Goal: Transaction & Acquisition: Purchase product/service

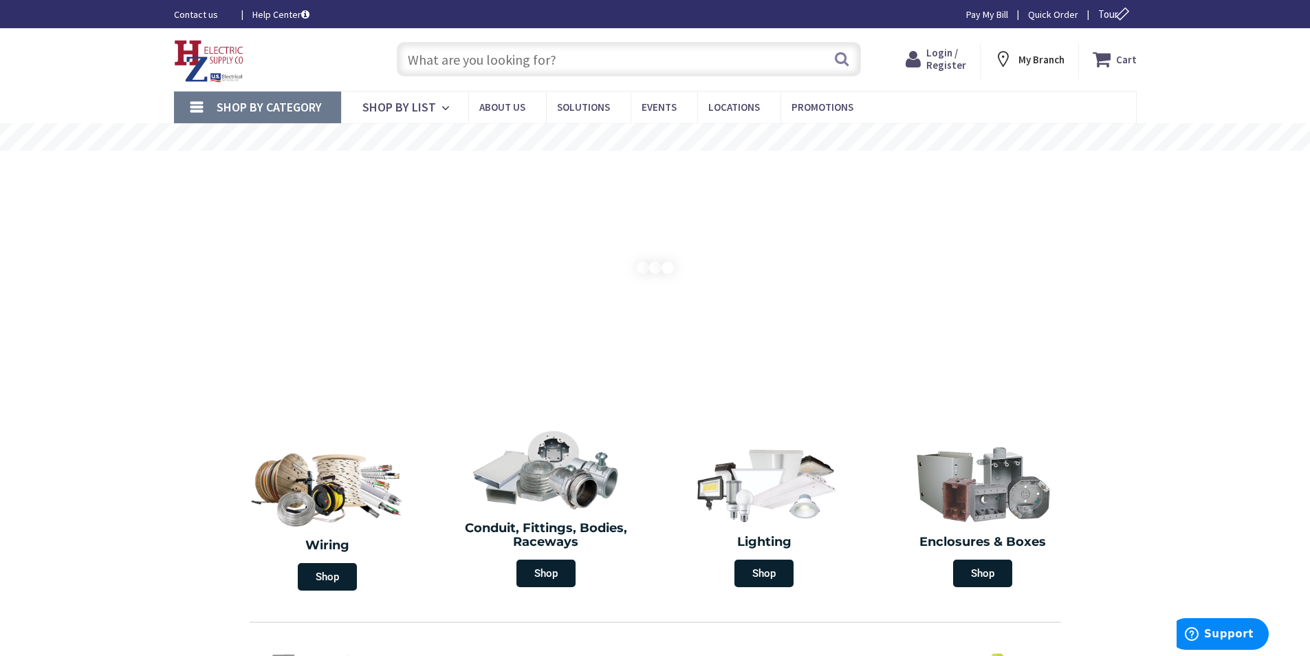
click at [559, 63] on input "text" at bounding box center [629, 59] width 464 height 34
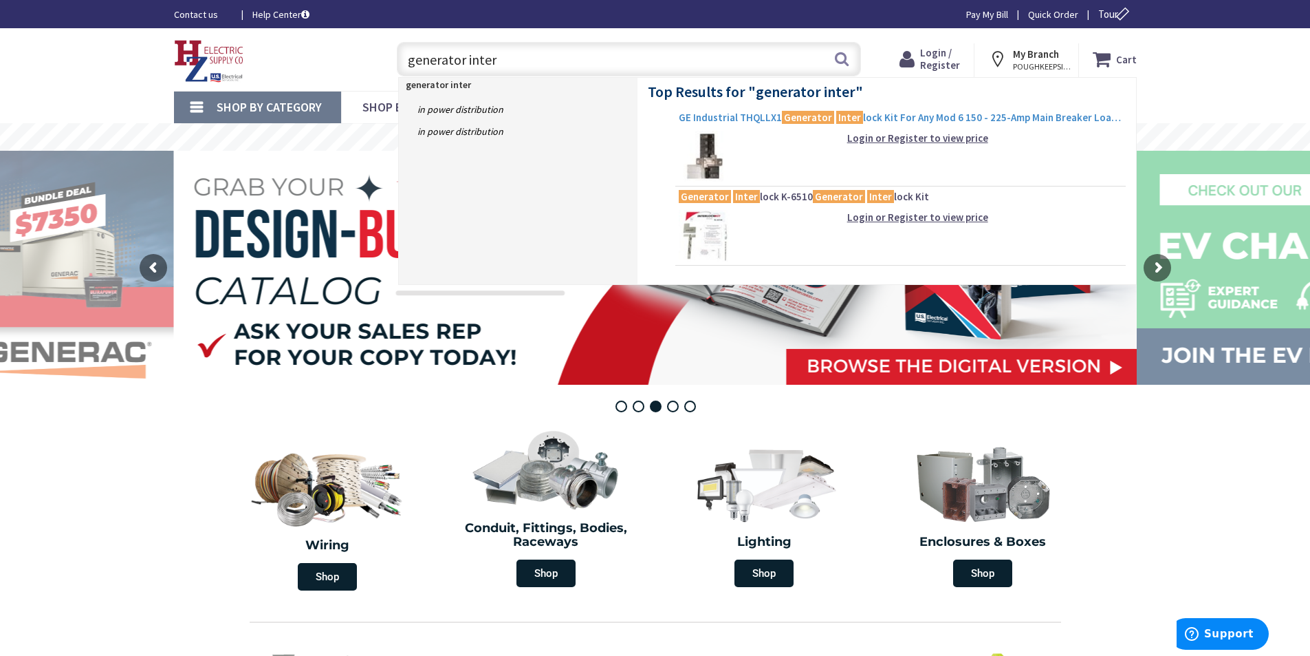
type input "generator inter"
click at [757, 116] on span "GE Industrial THQLLX1 Generator Inter lock Kit For Any Mod 6 150 - 225-Amp Main…" at bounding box center [901, 118] width 444 height 14
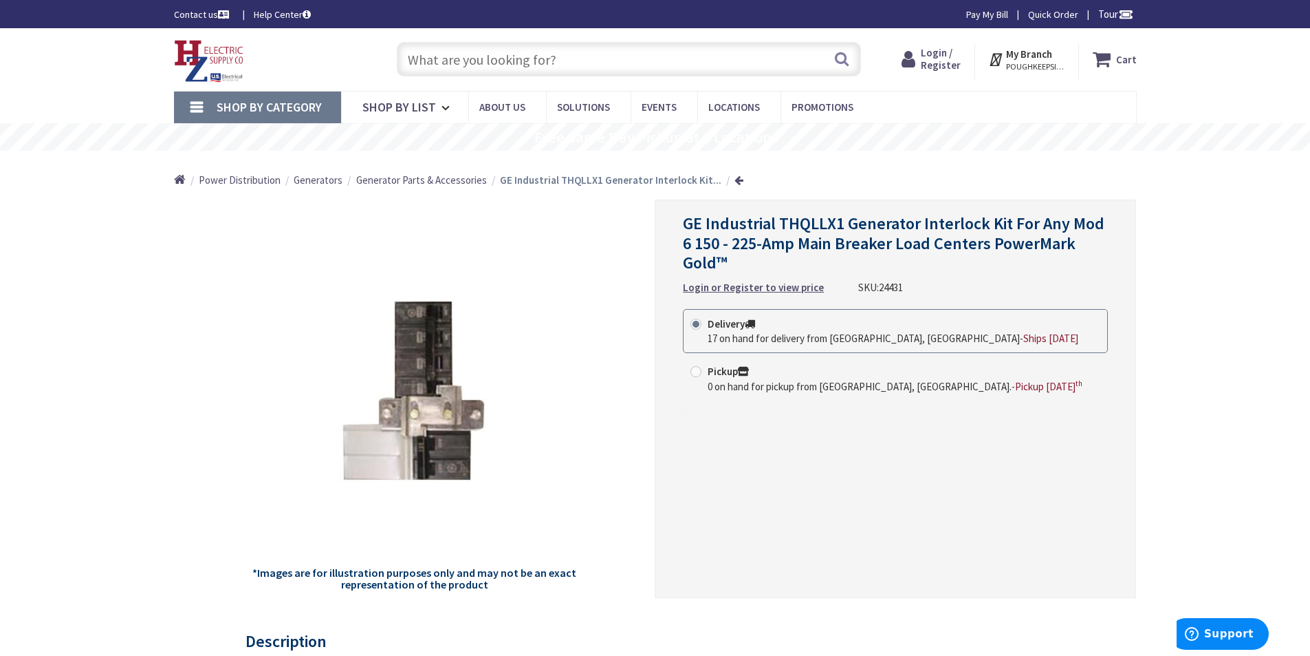
click at [474, 63] on input "text" at bounding box center [629, 59] width 464 height 34
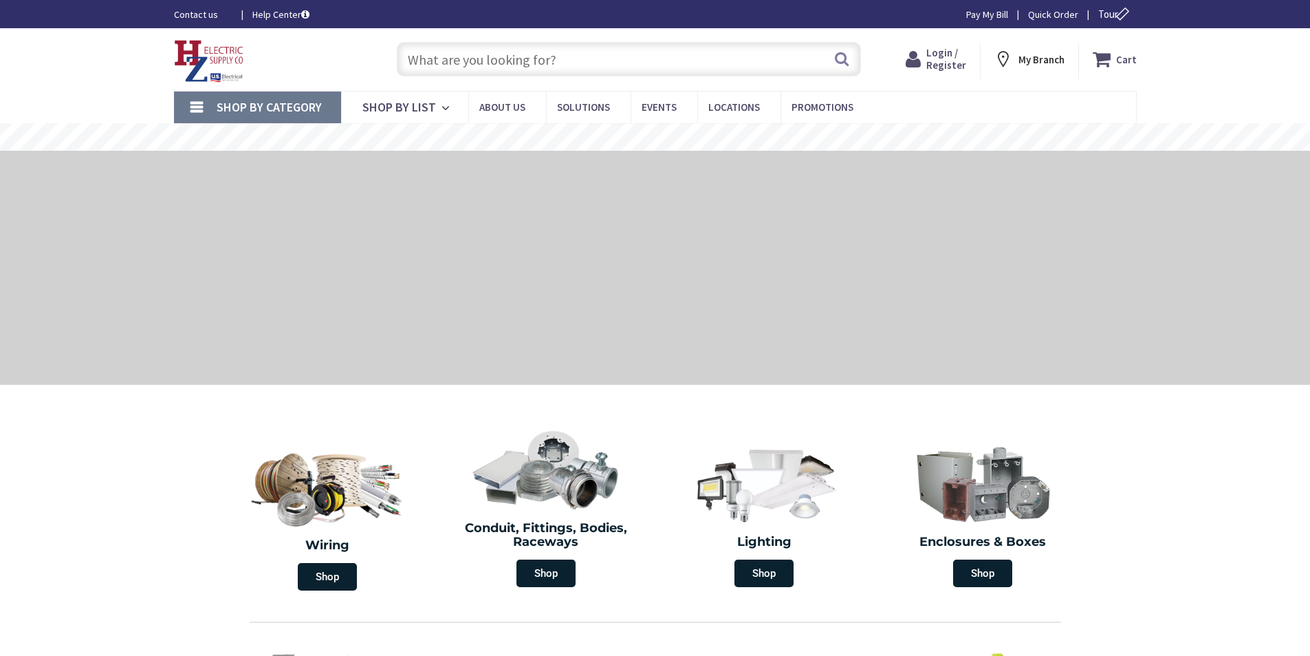
click at [737, 54] on input "text" at bounding box center [629, 59] width 464 height 34
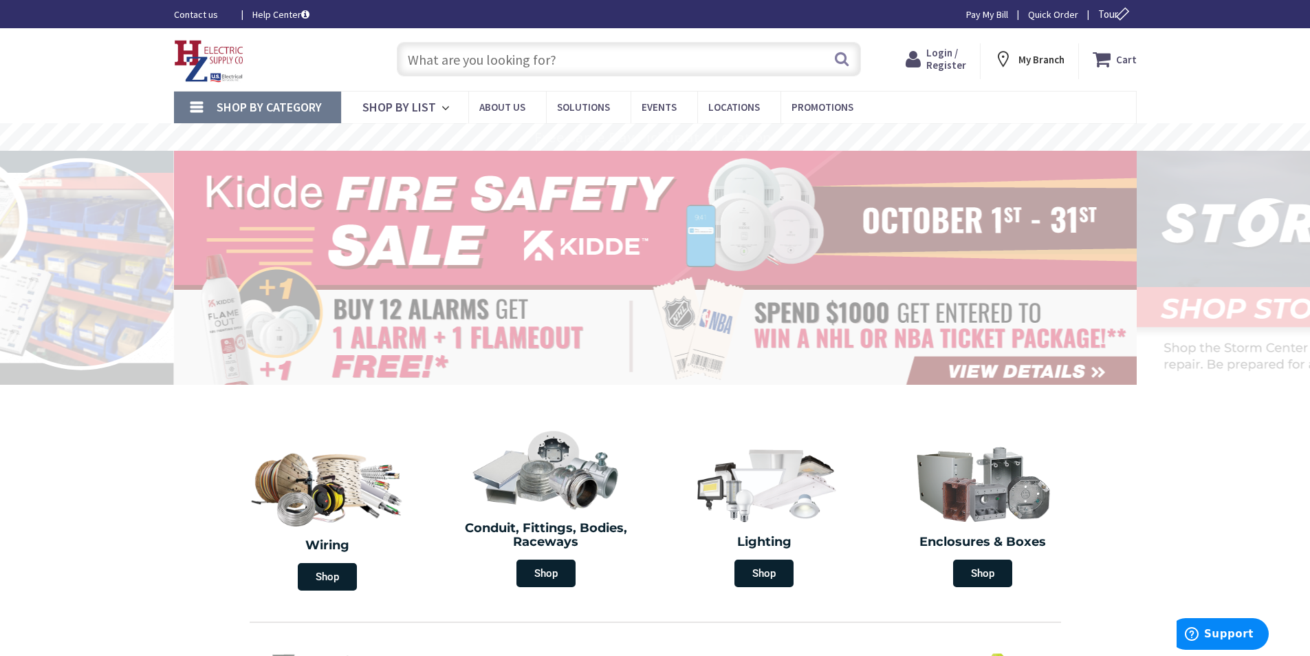
paste input "OEM Model Generator Interlock Kit Hump Breaker Replacement Siemens, Murray and …"
type input "OEM Model Generator Interlock Kit Hump Breaker Replacement Siemens, Murray and …"
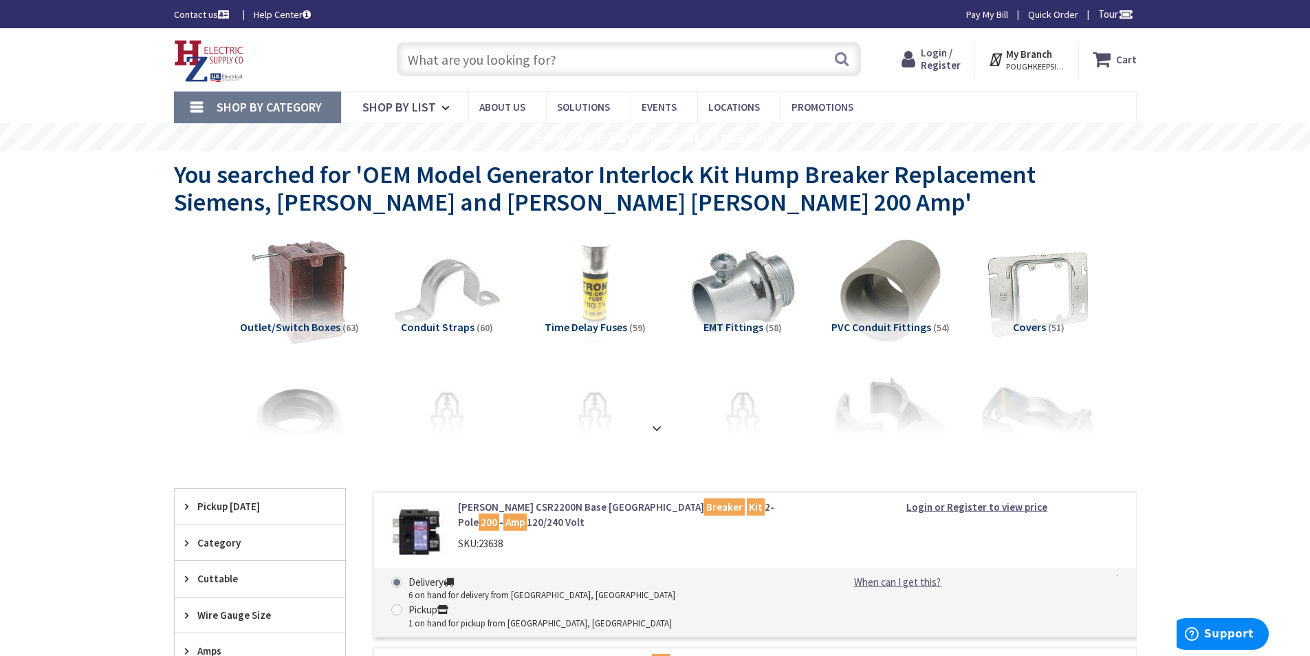
click at [461, 58] on input "text" at bounding box center [629, 59] width 464 height 34
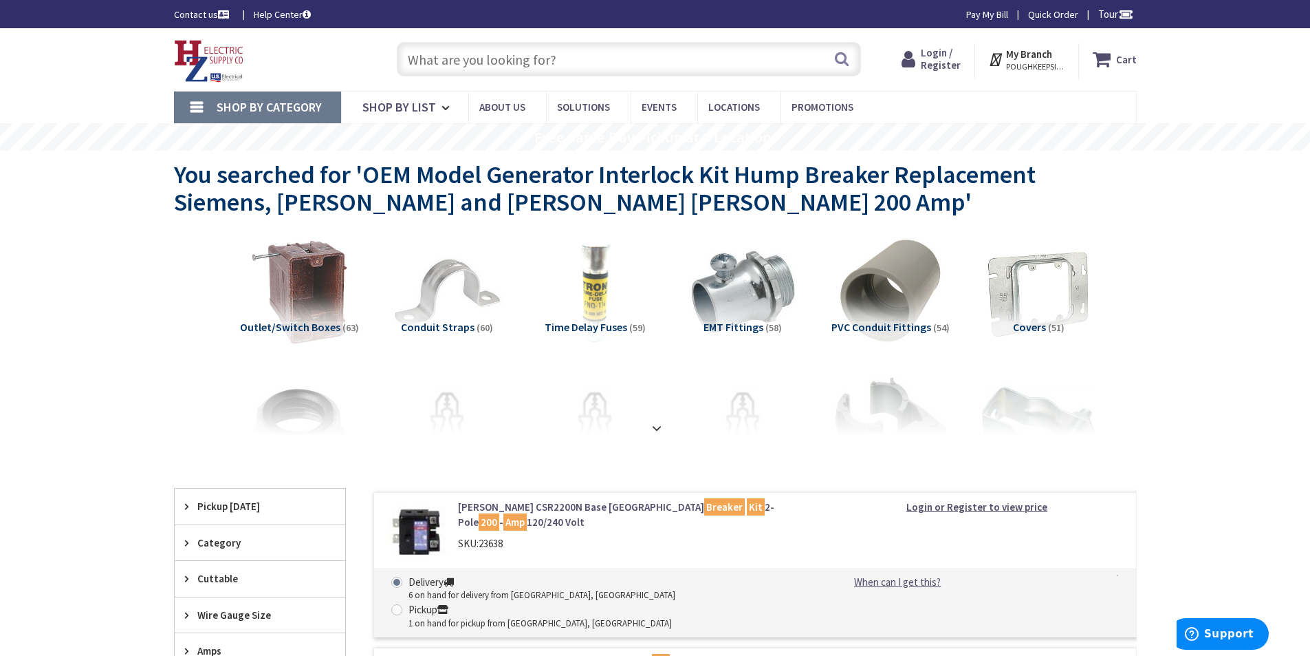
paste input "OEM Model Generator Interlock Kit Hump Breaker Replacement Siemens, Murray and …"
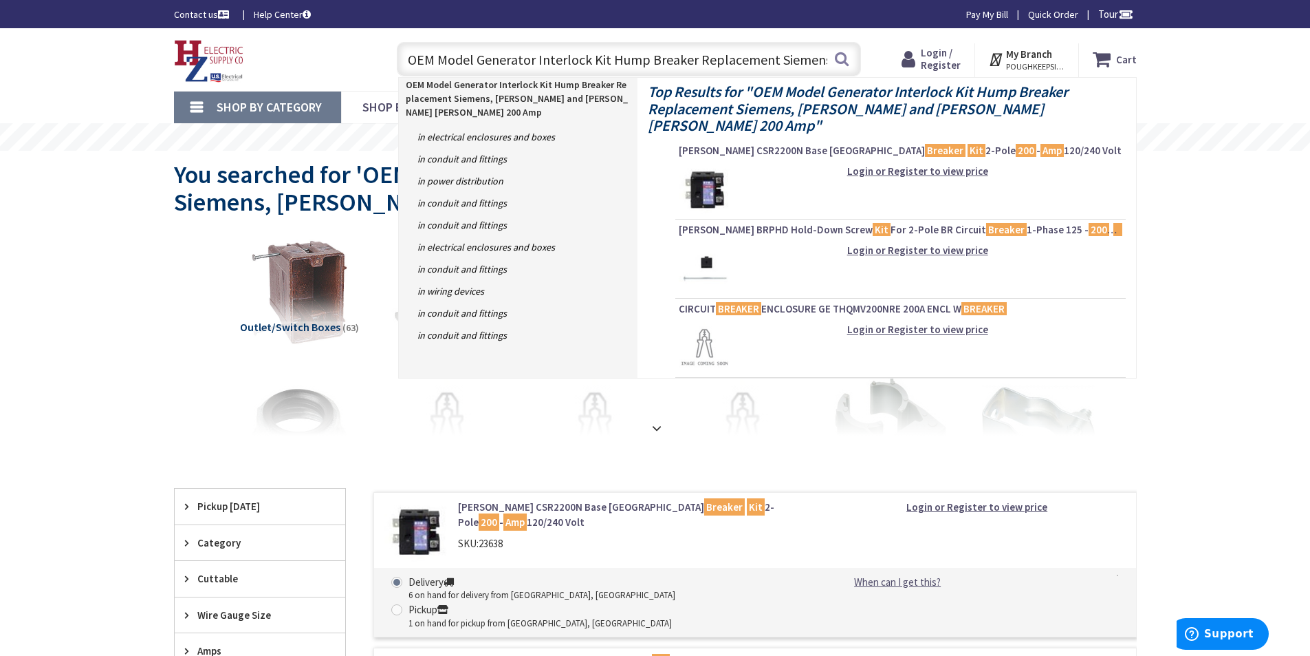
drag, startPoint x: 429, startPoint y: 60, endPoint x: 344, endPoint y: 66, distance: 85.5
click at [344, 66] on div "Toggle Nav OEM Model Generator Interlock Kit Hump Breaker Replacement Siemens, …" at bounding box center [656, 59] width 984 height 46
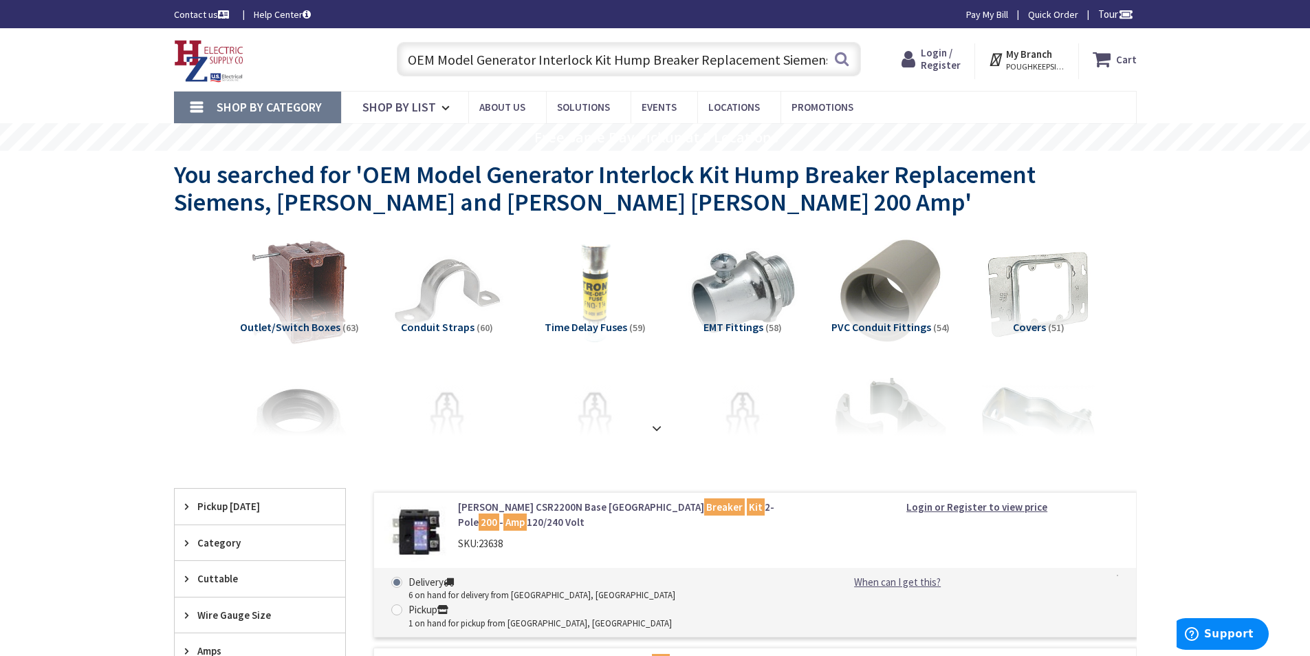
click at [545, 66] on input "OEM Model Generator Interlock Kit Hump Breaker Replacement Siemens, Murray and …" at bounding box center [629, 59] width 464 height 34
drag, startPoint x: 691, startPoint y: 65, endPoint x: 946, endPoint y: 83, distance: 255.8
click at [946, 83] on div "Skip to Content Toggle Nav OEM Model Generator Interlock Kit Hump Breaker Repla…" at bounding box center [656, 59] width 1032 height 63
type input "OEM Model Generator Interlock Kit Hump Breaker"
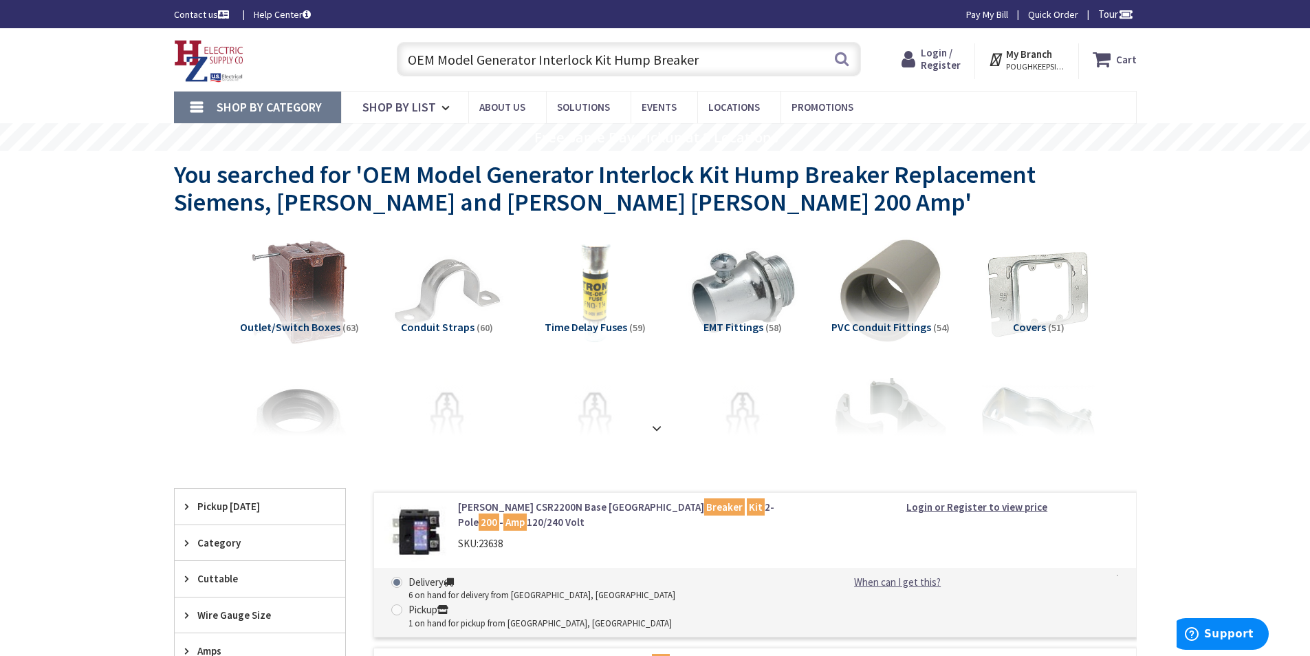
scroll to position [0, 0]
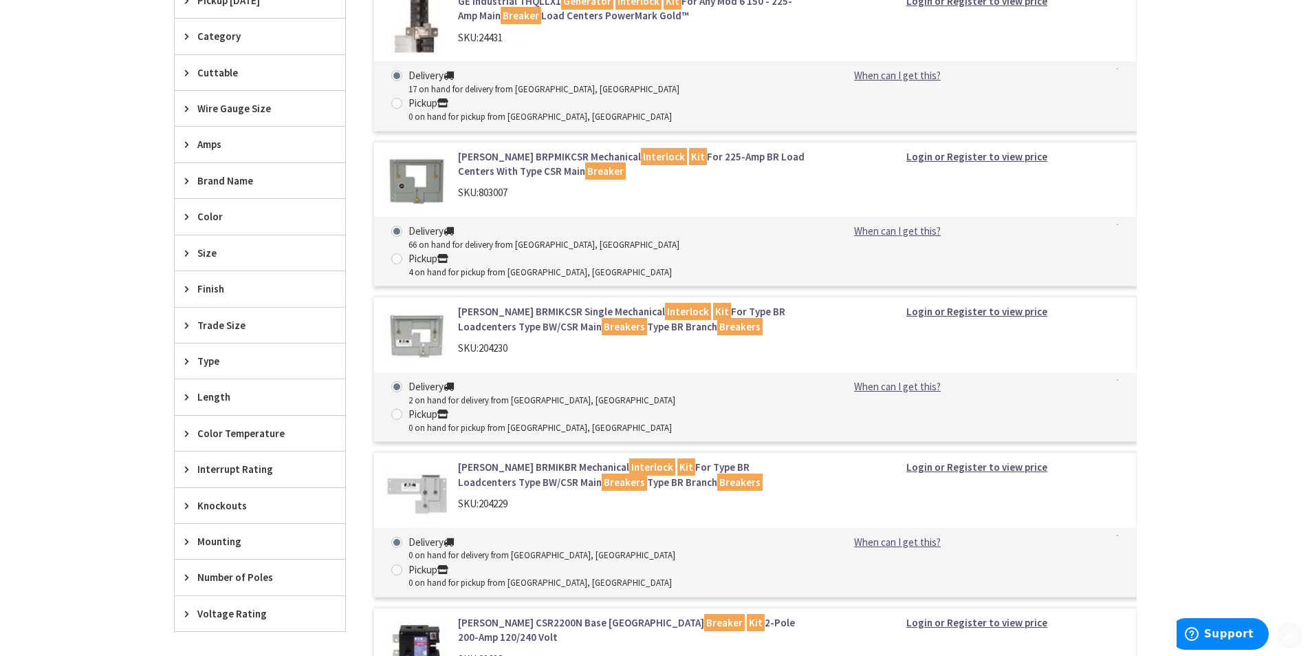
scroll to position [481, 0]
